Goal: Information Seeking & Learning: Check status

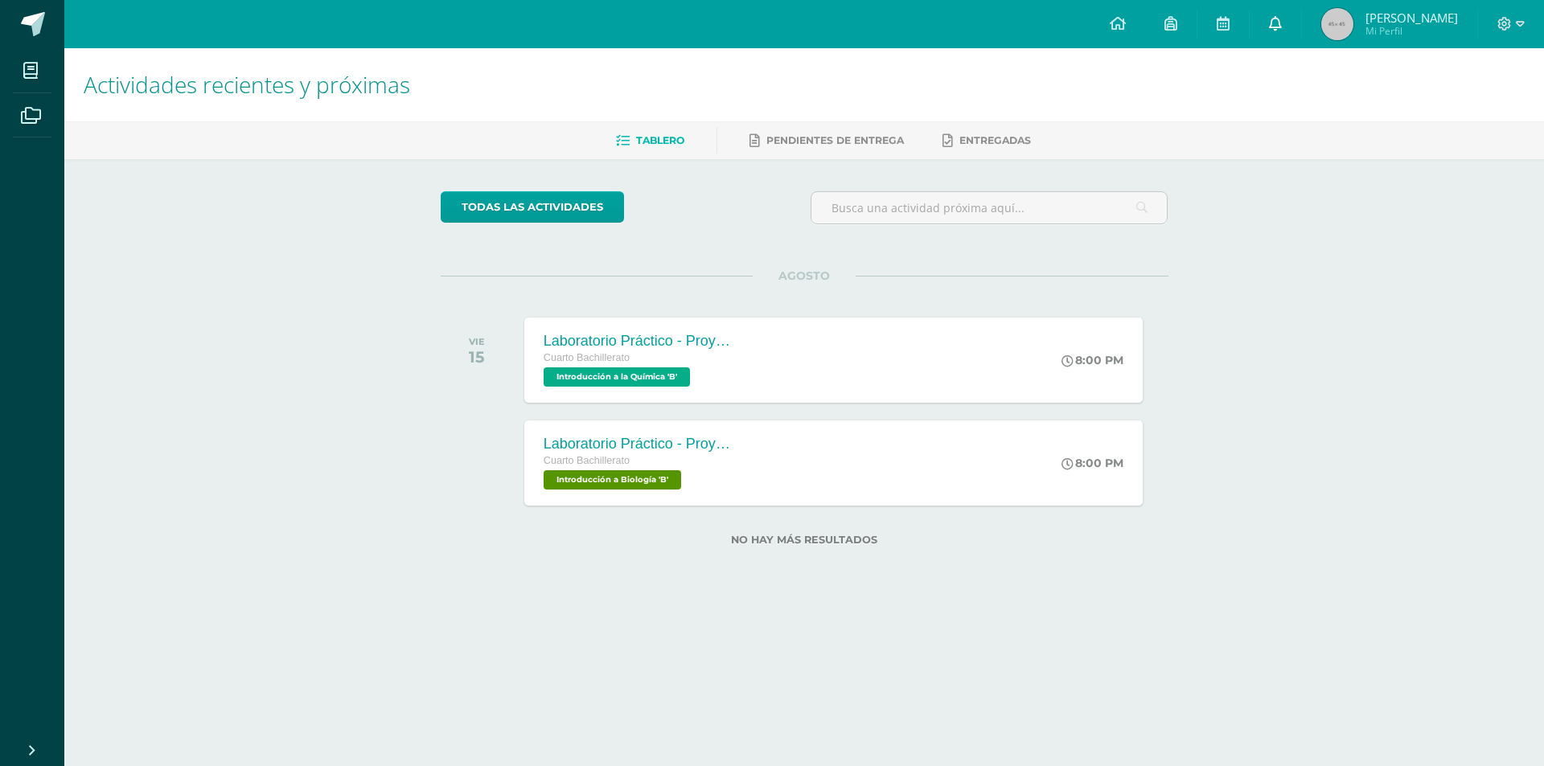
click at [1281, 27] on icon at bounding box center [1275, 23] width 13 height 14
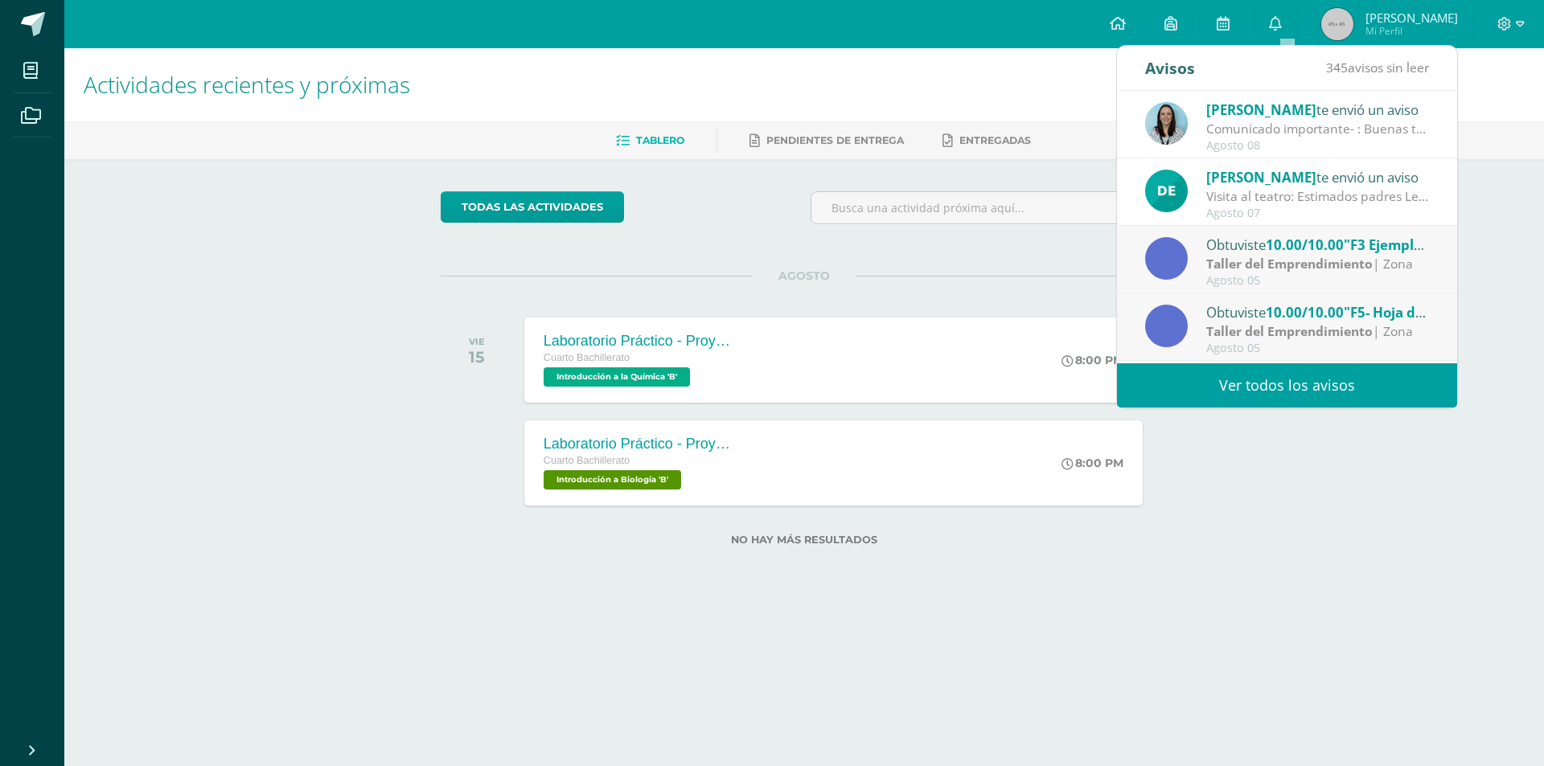
click at [1242, 396] on link "Ver todos los avisos" at bounding box center [1287, 385] width 340 height 44
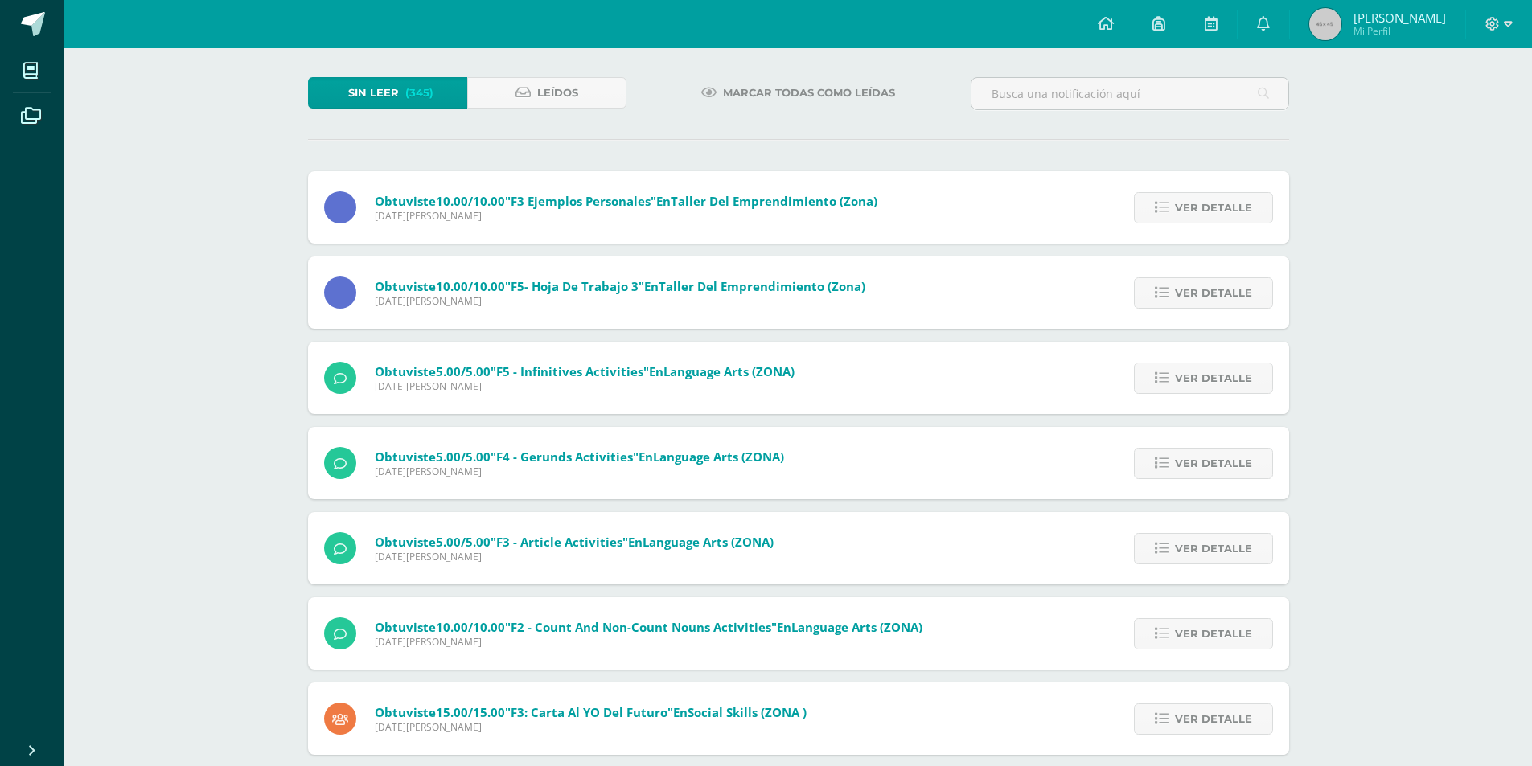
scroll to position [80, 0]
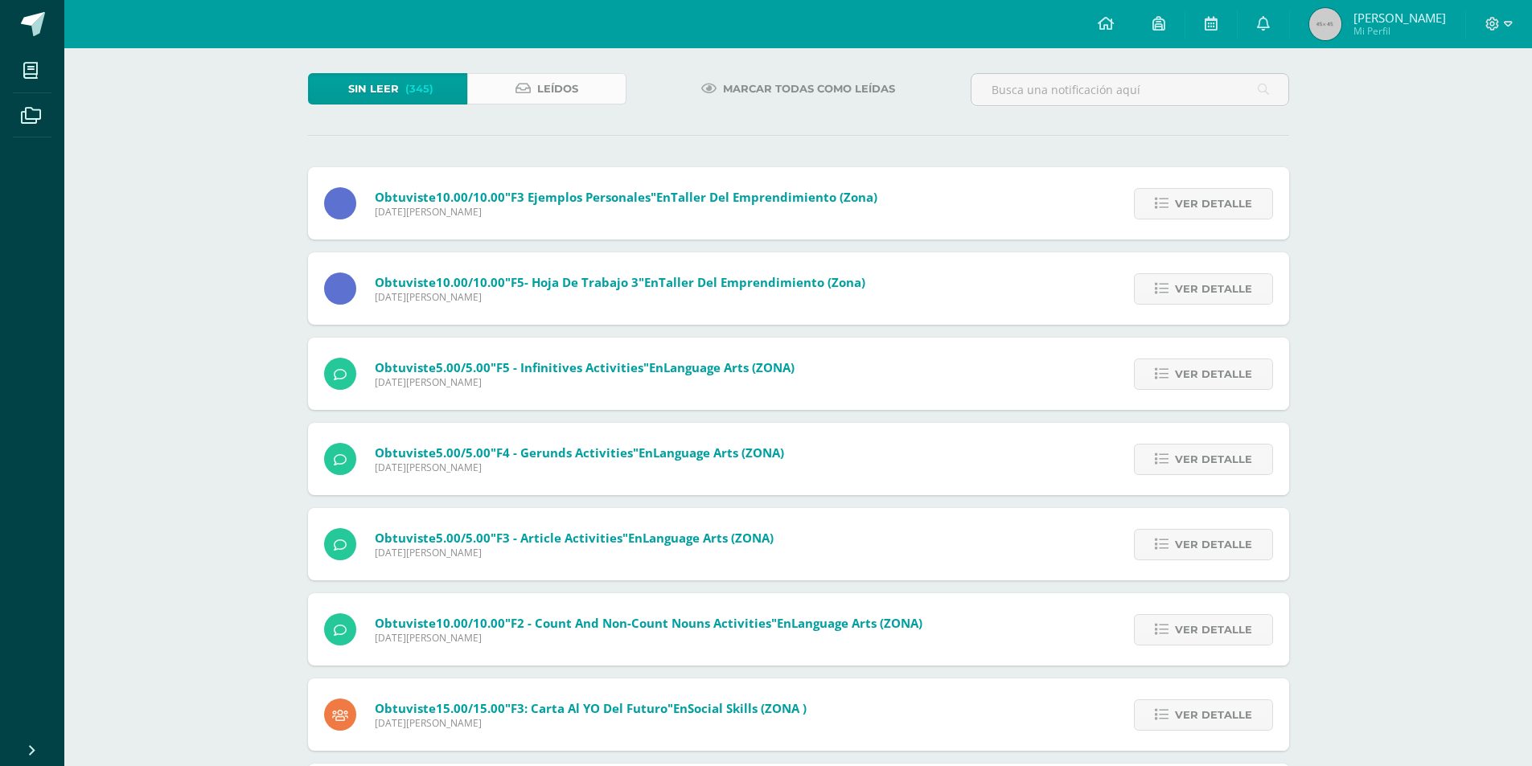
click at [561, 84] on span "Leídos" at bounding box center [557, 89] width 41 height 30
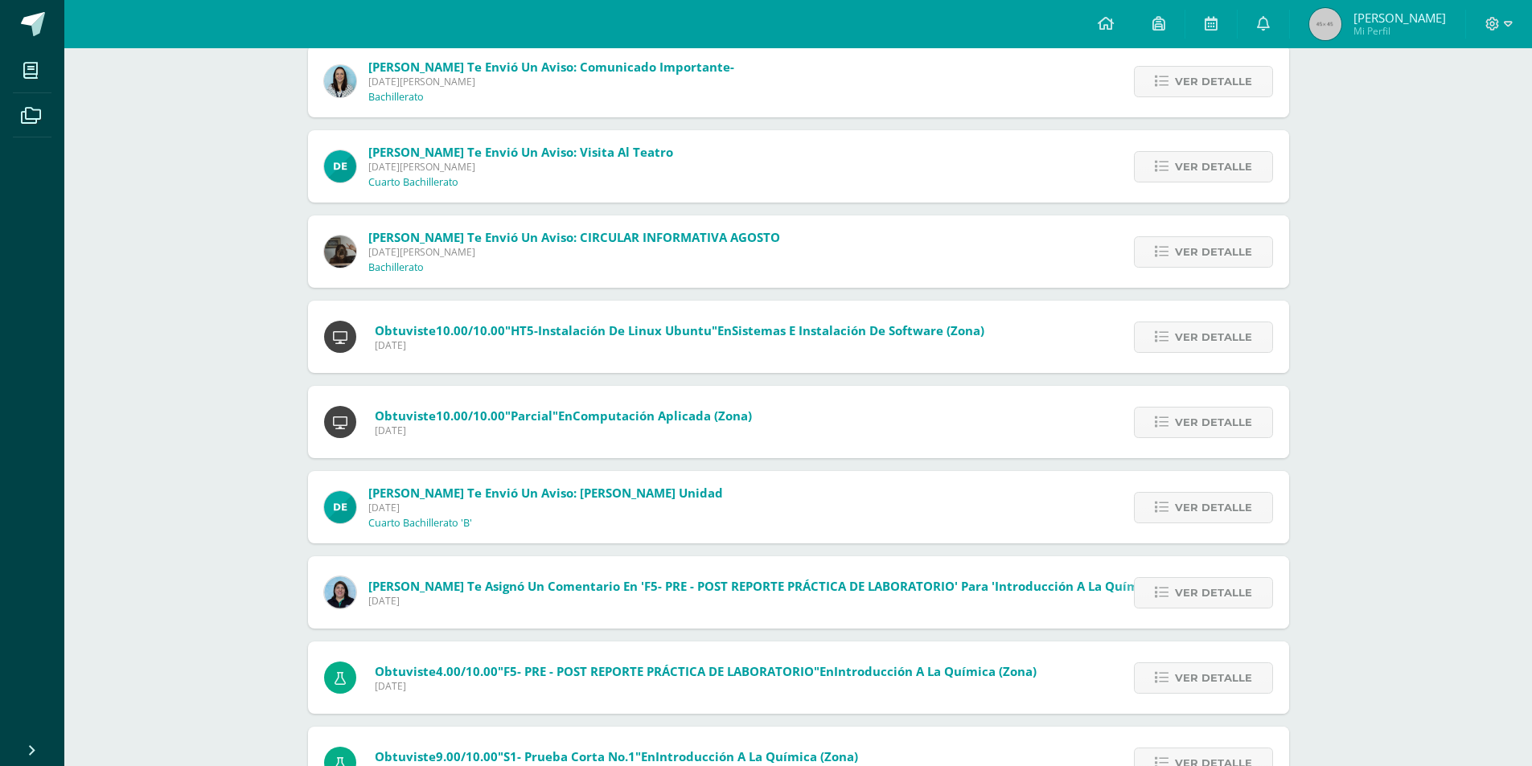
scroll to position [322, 0]
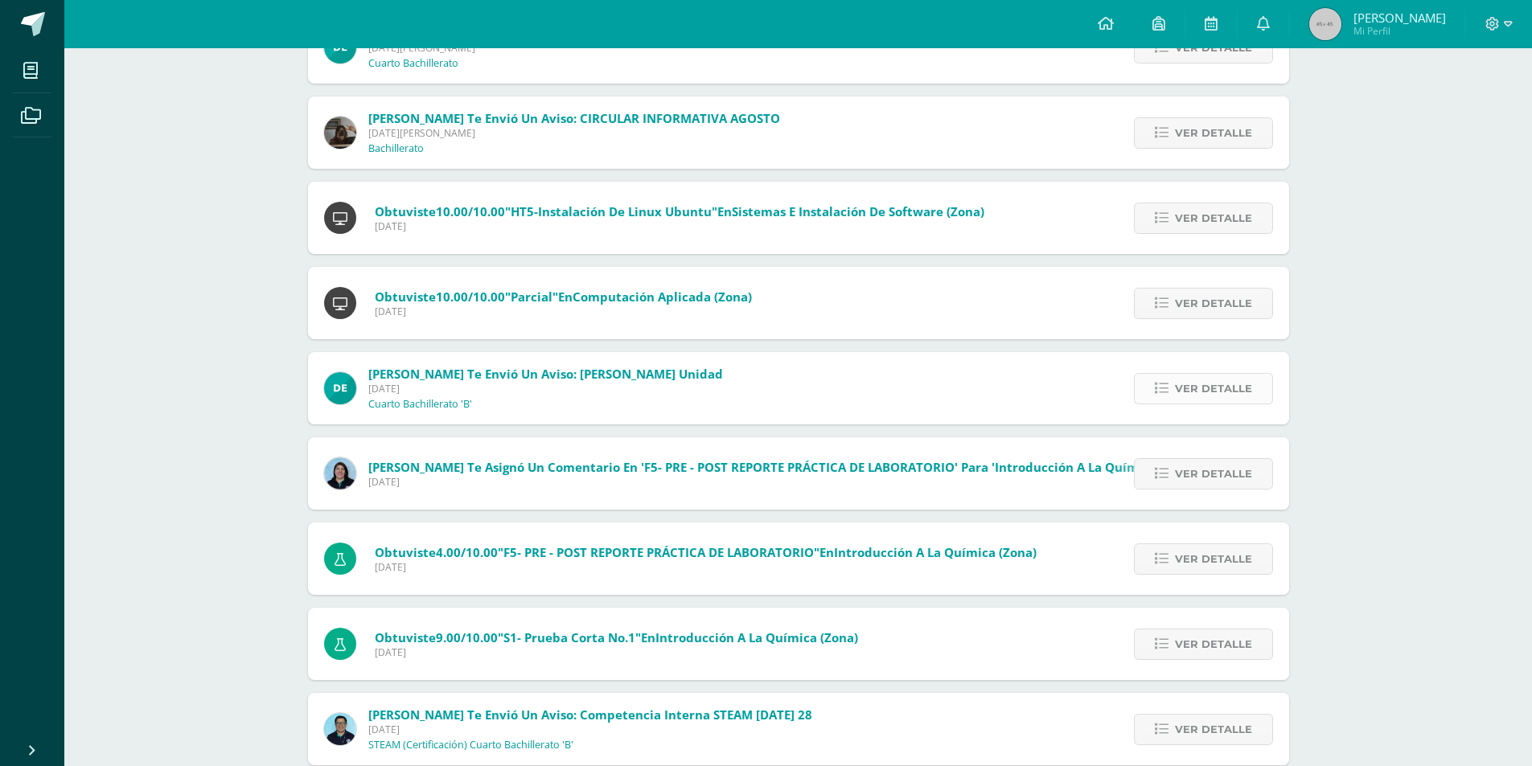
click at [1155, 391] on link "Ver detalle" at bounding box center [1203, 388] width 139 height 31
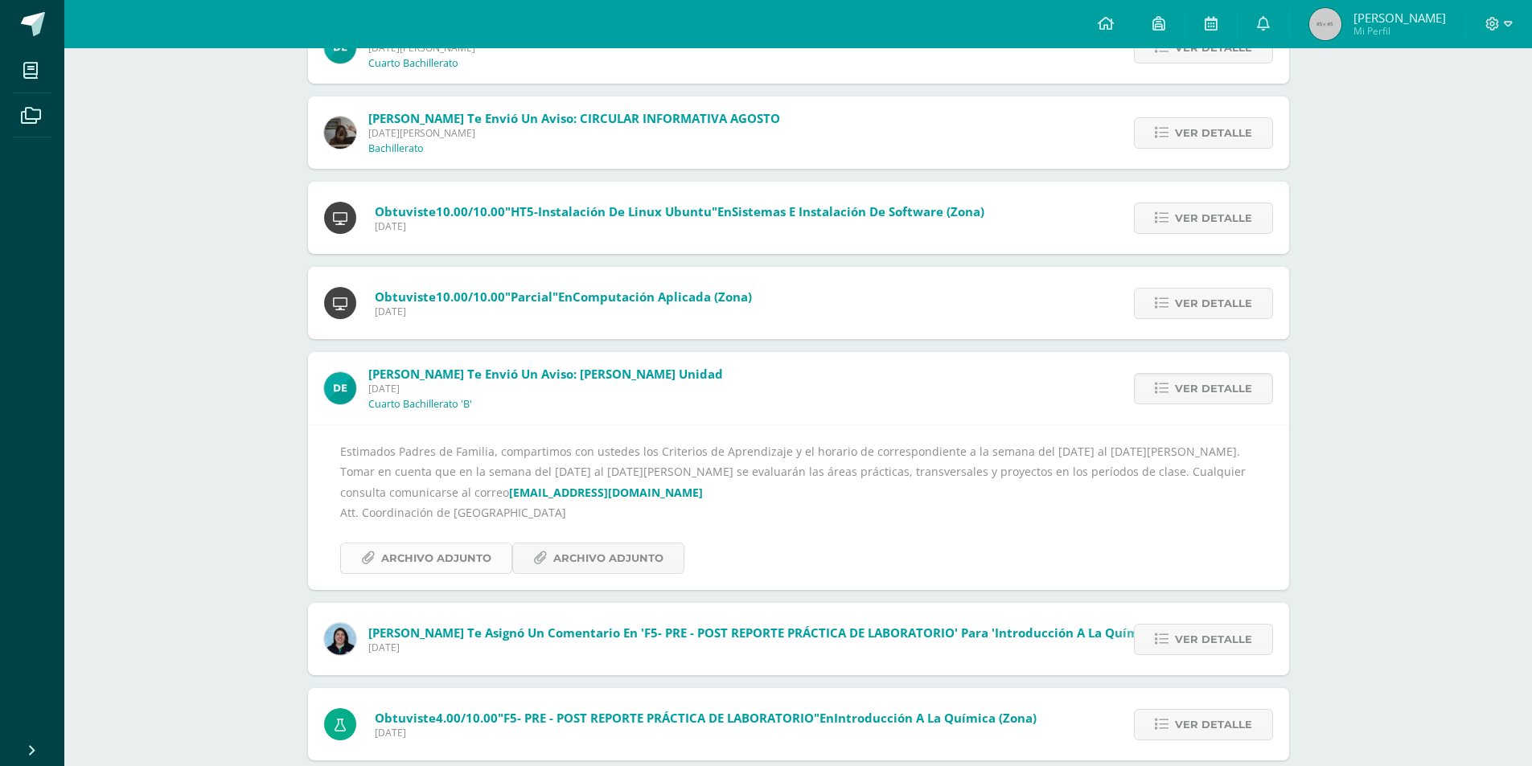
click at [482, 565] on span "Archivo Adjunto" at bounding box center [436, 559] width 110 height 30
